Goal: Find specific page/section: Find specific page/section

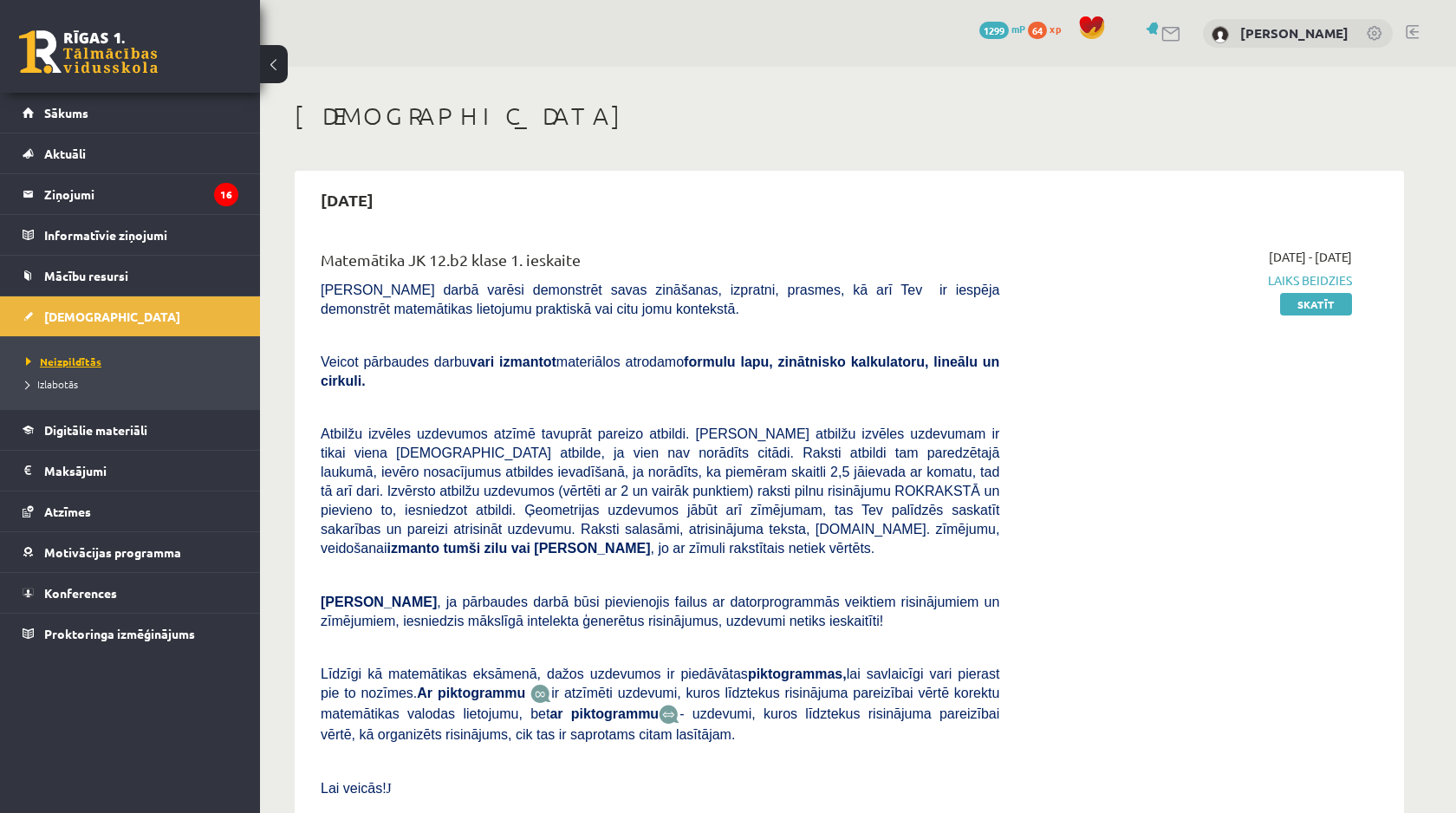
click at [66, 354] on link "Neizpildītās" at bounding box center [134, 362] width 217 height 15
click at [72, 385] on span "Izlabotās" at bounding box center [52, 384] width 52 height 14
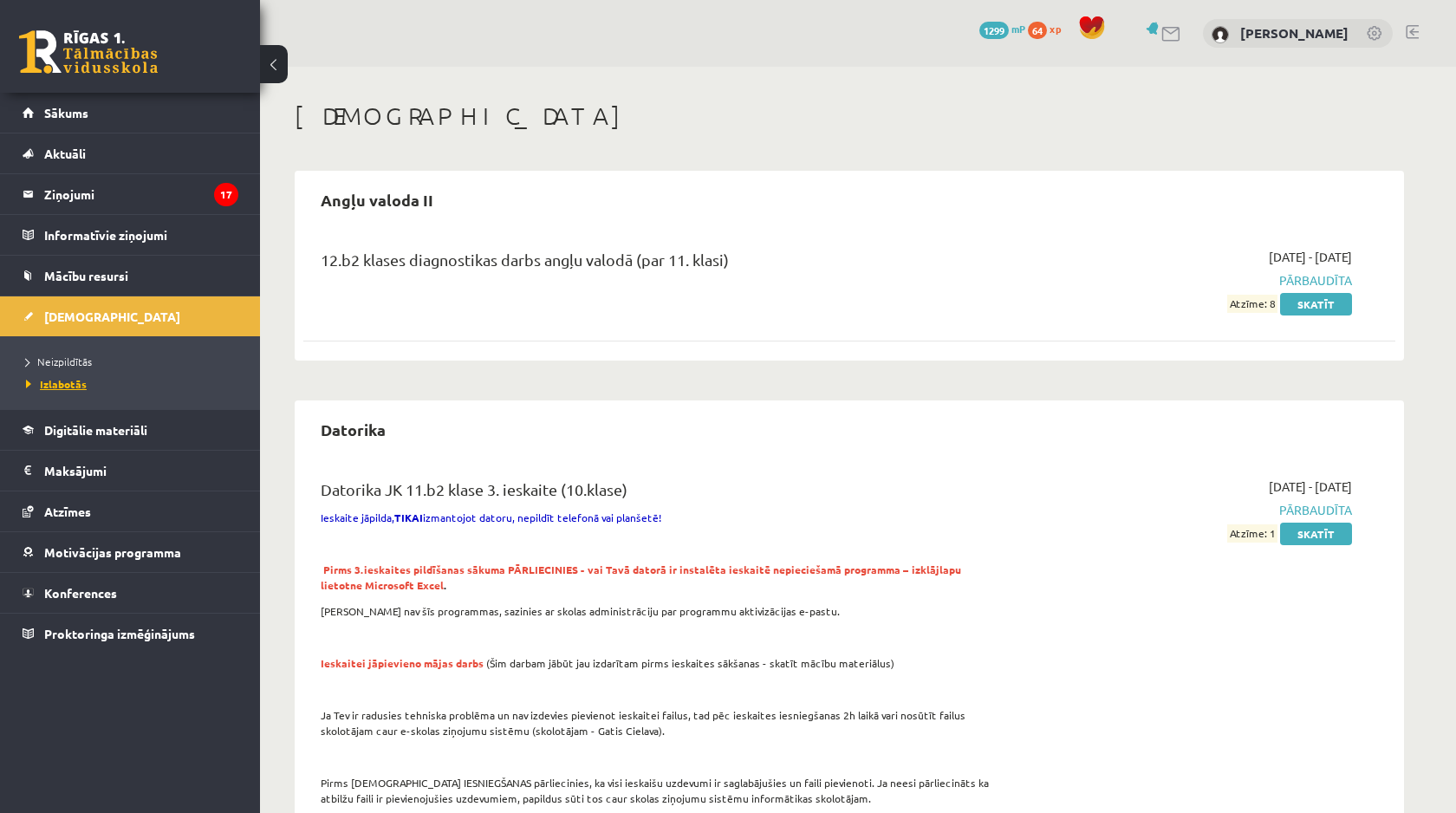
click at [79, 386] on span "Izlabotās" at bounding box center [56, 384] width 61 height 14
click at [84, 358] on span "Neizpildītās" at bounding box center [59, 362] width 66 height 14
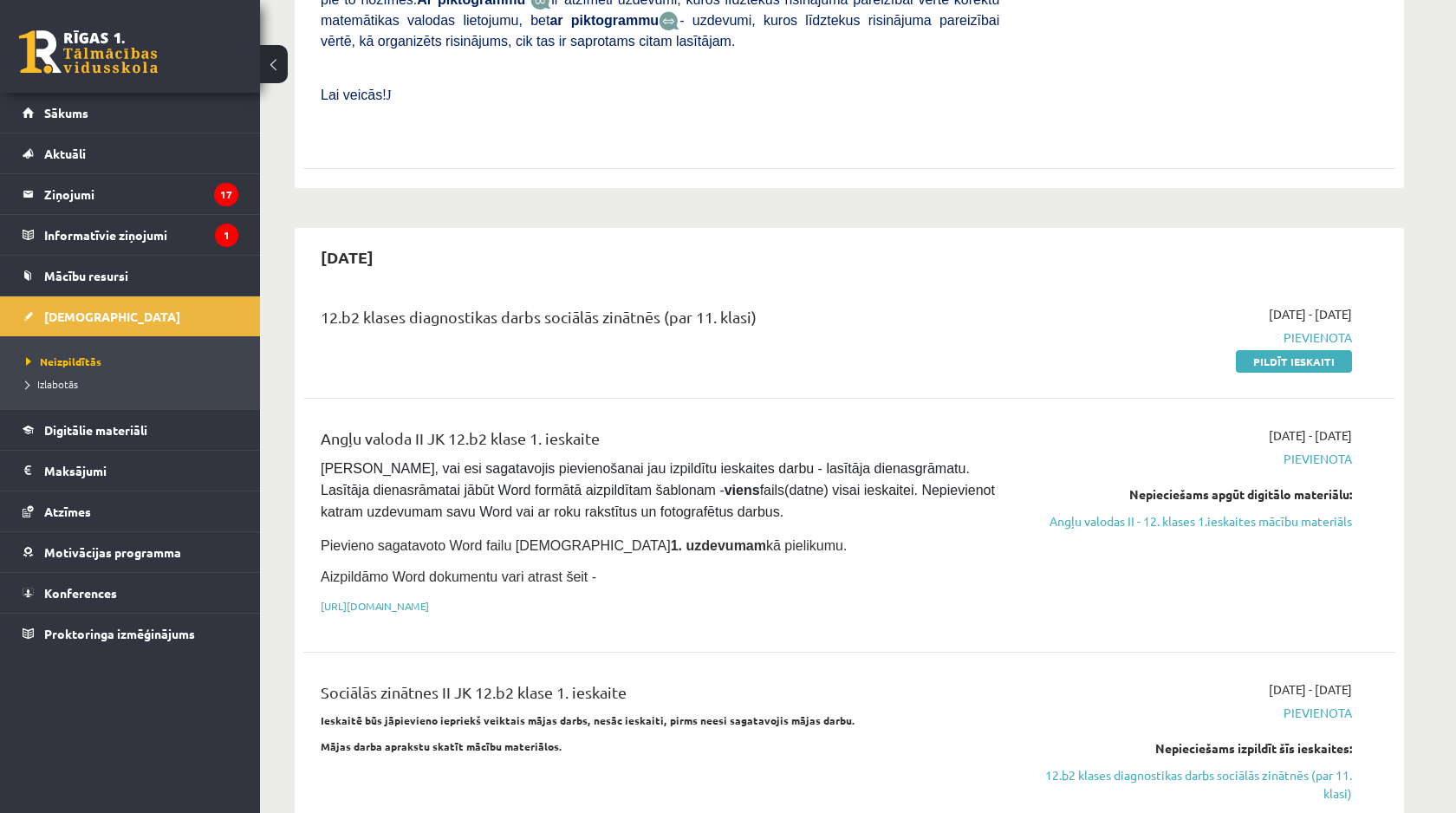
scroll to position [696, 0]
